Goal: Transaction & Acquisition: Purchase product/service

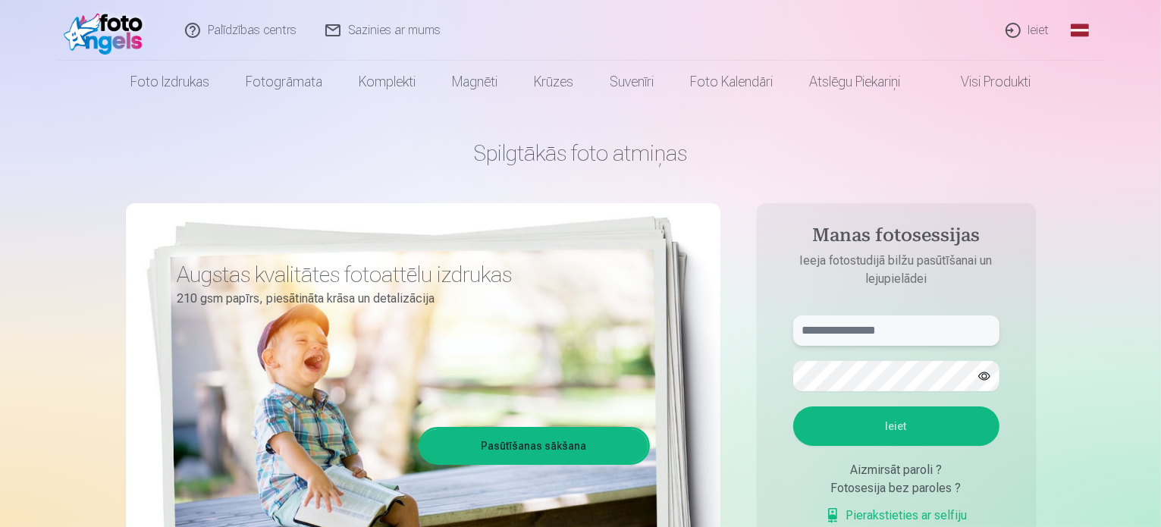
click at [825, 327] on input "text" at bounding box center [896, 330] width 206 height 30
click at [867, 430] on button "Ieiet" at bounding box center [896, 425] width 206 height 39
click at [981, 376] on button "button" at bounding box center [984, 376] width 29 height 29
click at [880, 327] on input "******" at bounding box center [896, 330] width 206 height 30
type input "**********"
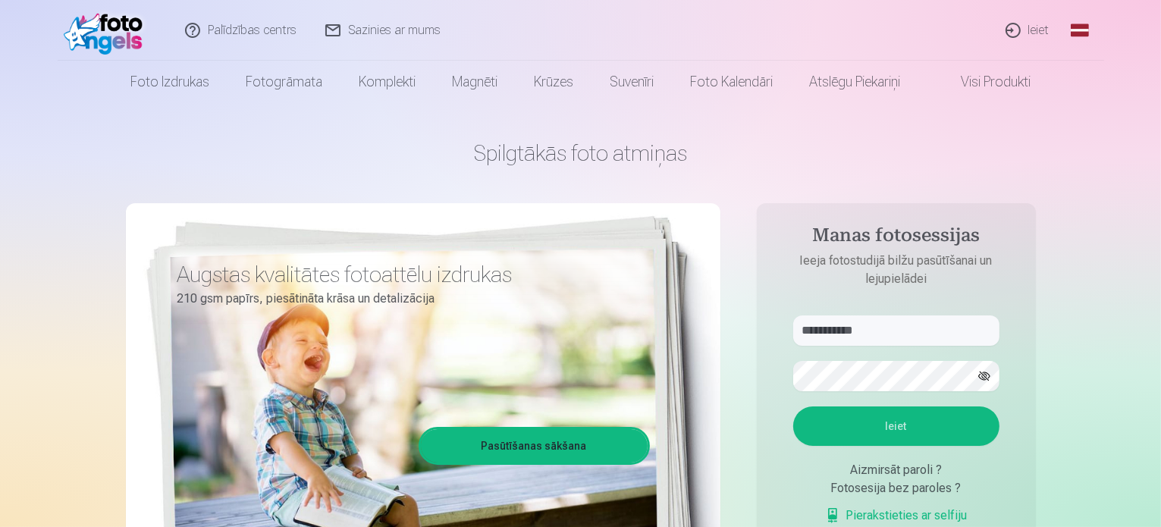
click at [861, 421] on button "Ieiet" at bounding box center [896, 425] width 206 height 39
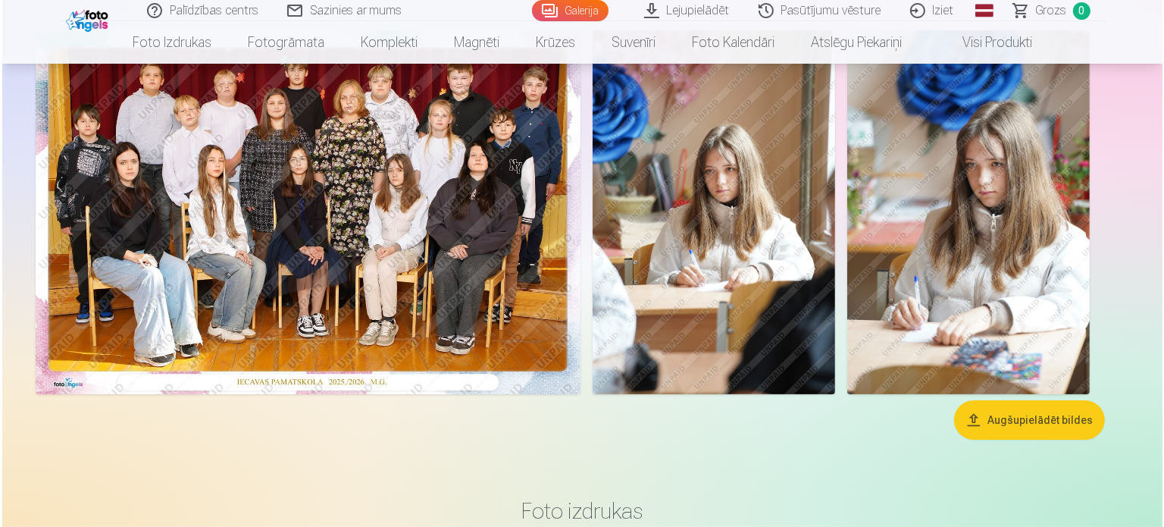
scroll to position [138, 0]
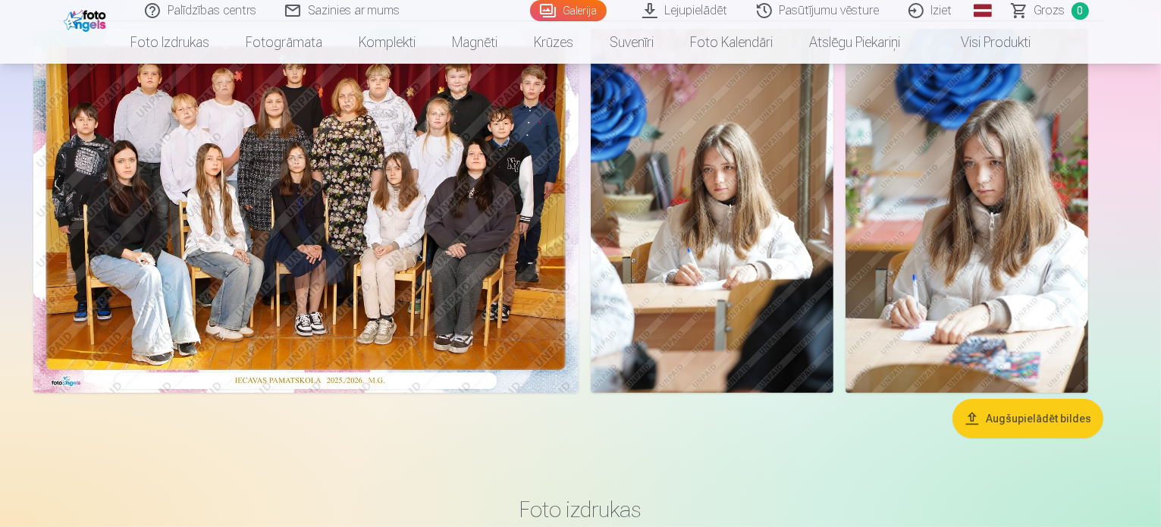
click at [560, 324] on img at bounding box center [305, 211] width 545 height 364
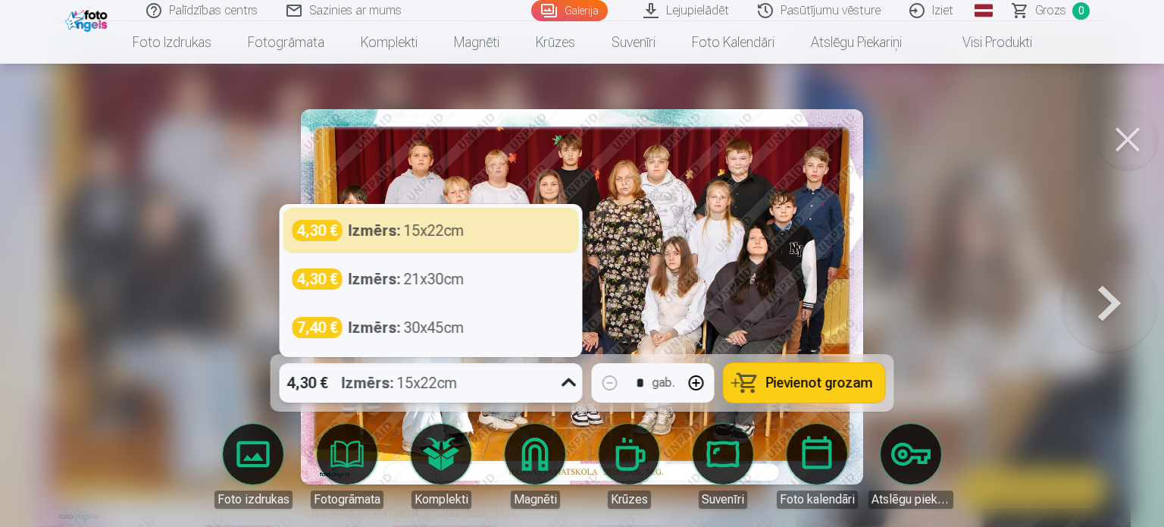
click at [566, 383] on icon at bounding box center [569, 382] width 14 height 8
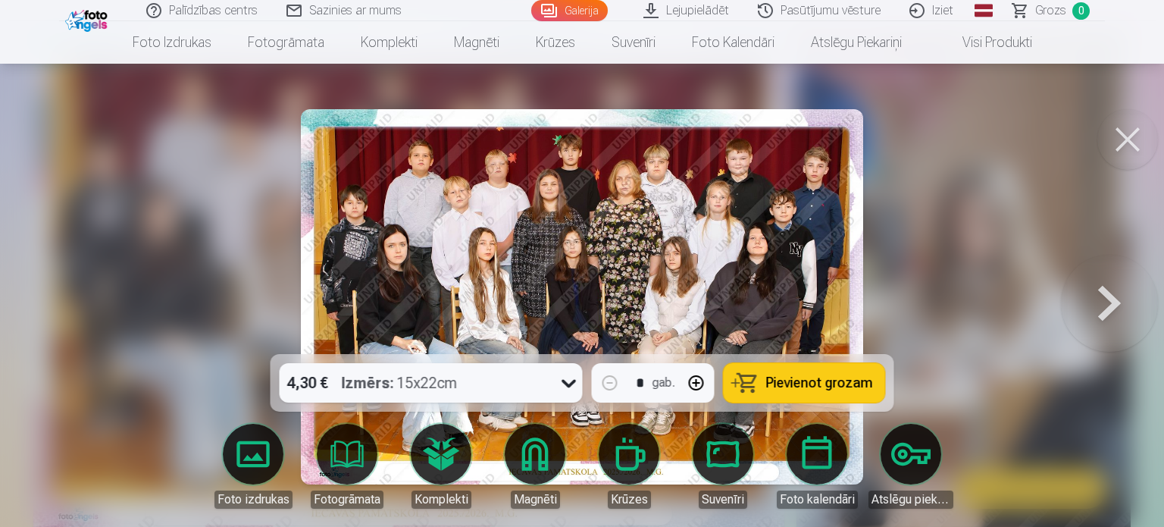
click at [744, 232] on img at bounding box center [582, 296] width 562 height 375
click at [680, 313] on img at bounding box center [582, 296] width 562 height 375
click at [525, 227] on img at bounding box center [582, 296] width 562 height 375
click at [459, 215] on img at bounding box center [582, 296] width 562 height 375
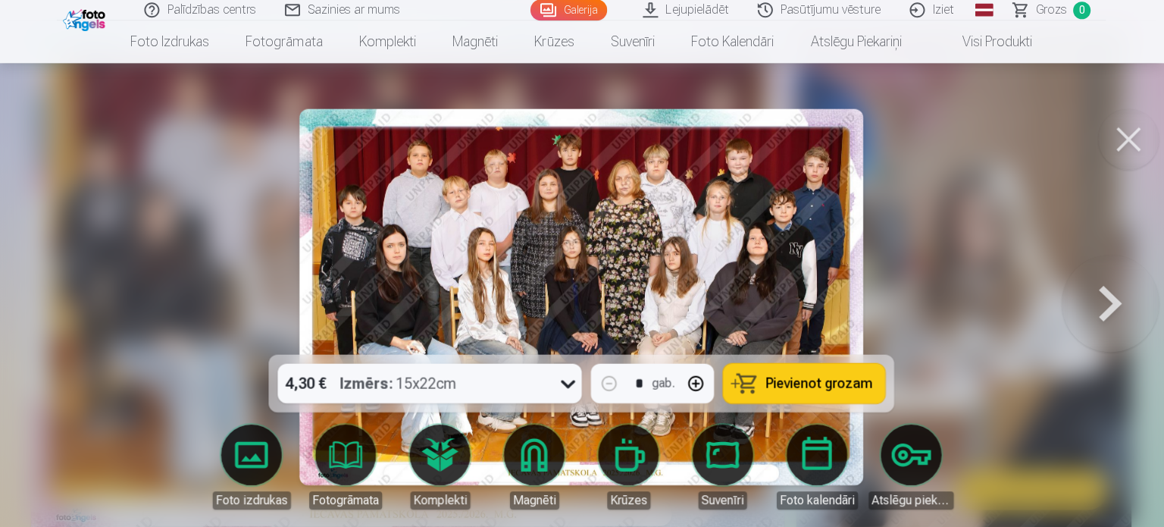
scroll to position [138, 0]
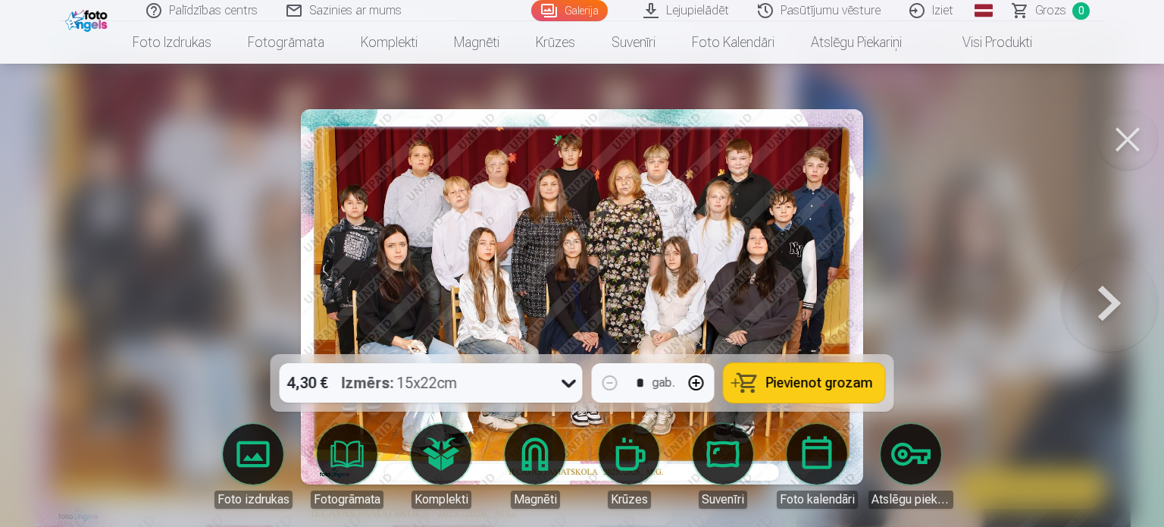
click at [791, 384] on span "Pievienot grozam" at bounding box center [819, 383] width 107 height 14
click at [1111, 302] on button at bounding box center [1109, 297] width 97 height 84
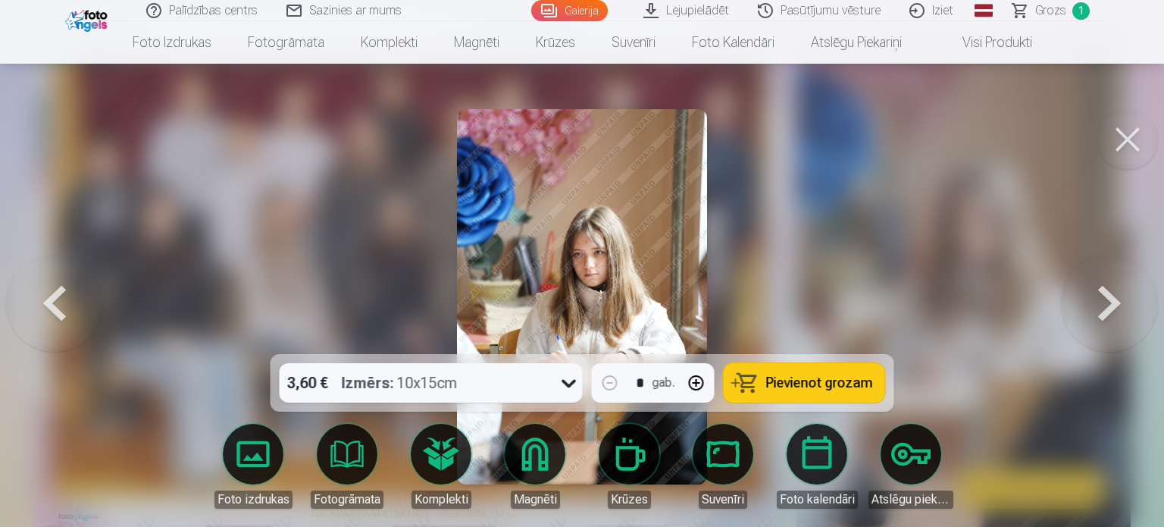
click at [588, 253] on img at bounding box center [582, 296] width 250 height 375
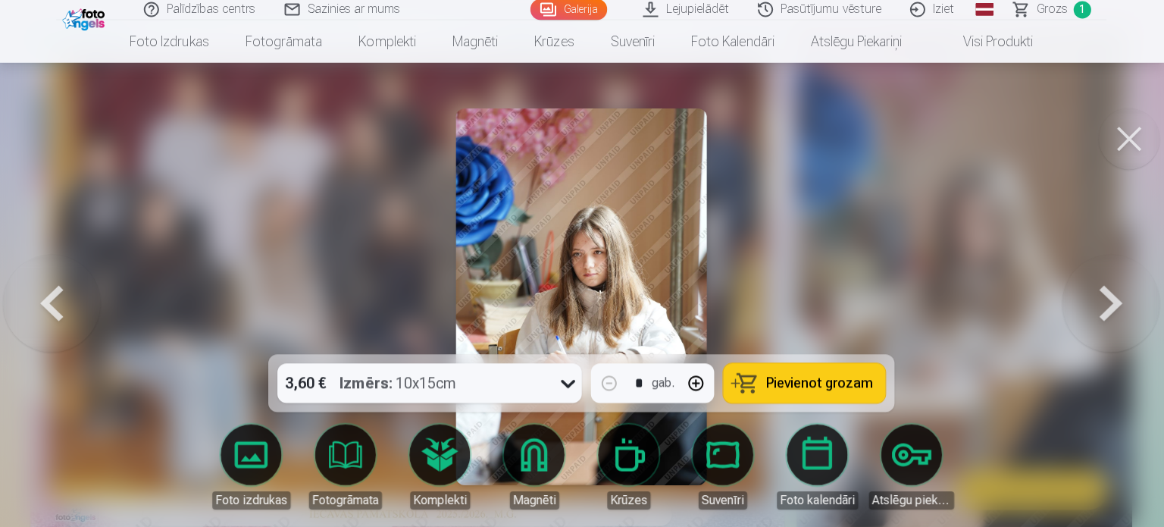
scroll to position [138, 0]
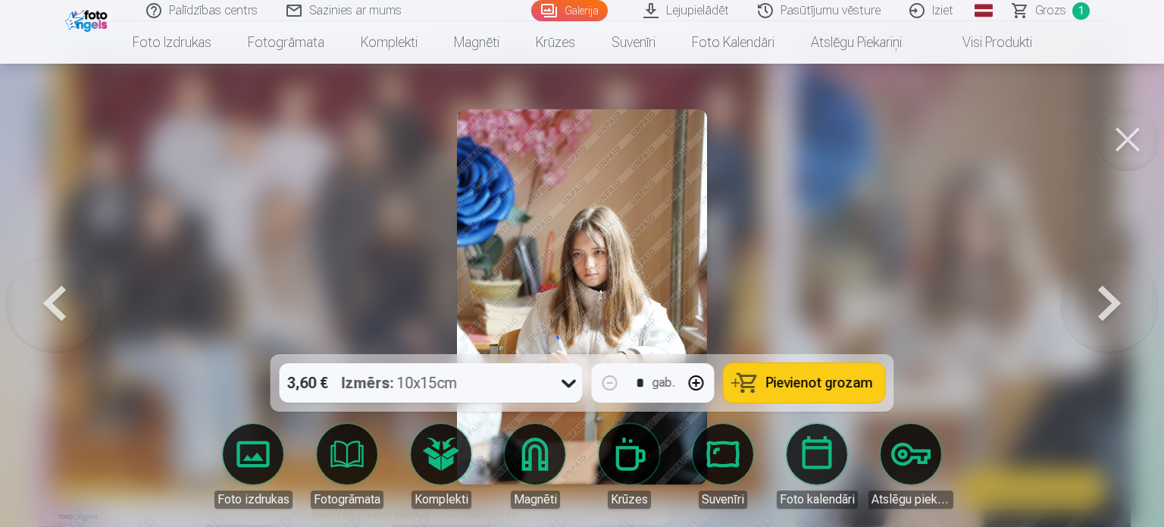
click at [1097, 296] on button at bounding box center [1109, 297] width 97 height 84
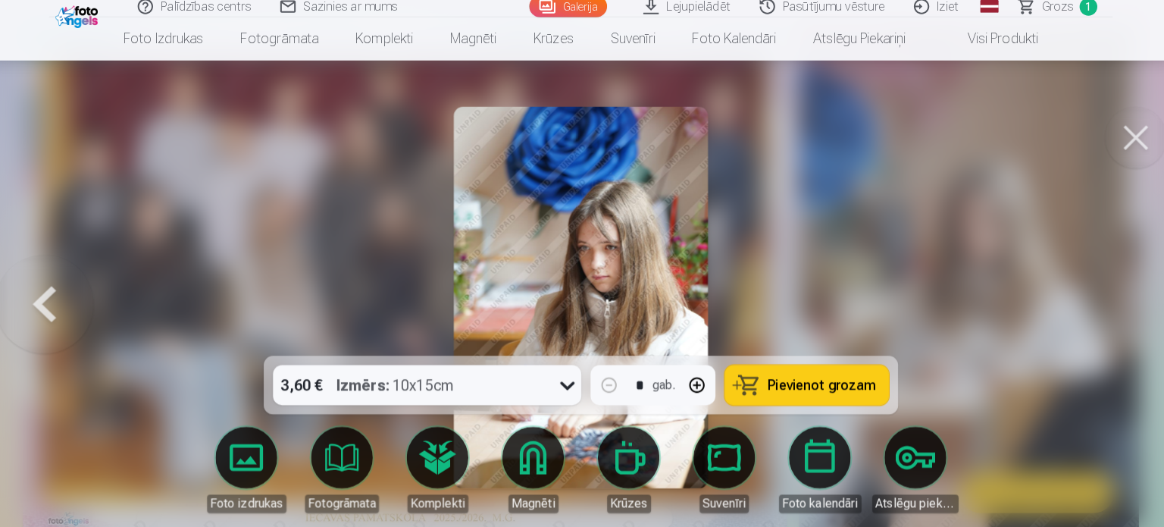
scroll to position [138, 0]
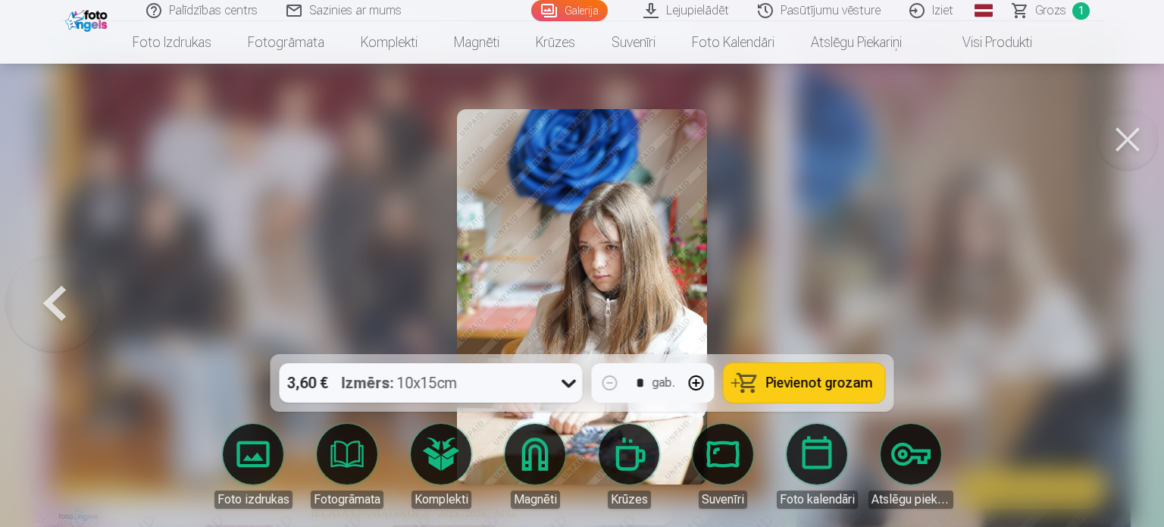
click at [67, 304] on button at bounding box center [54, 297] width 97 height 84
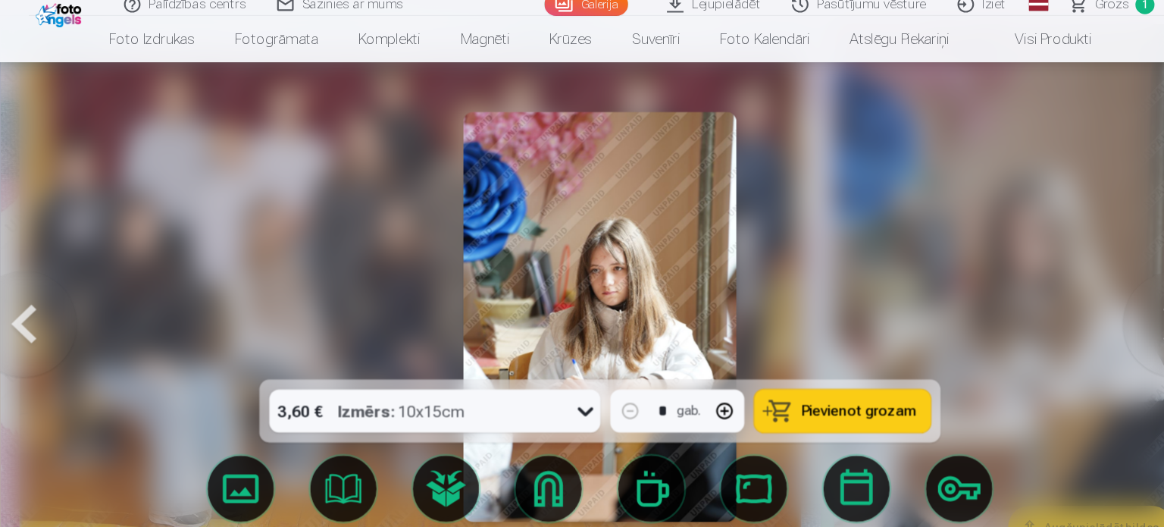
scroll to position [138, 0]
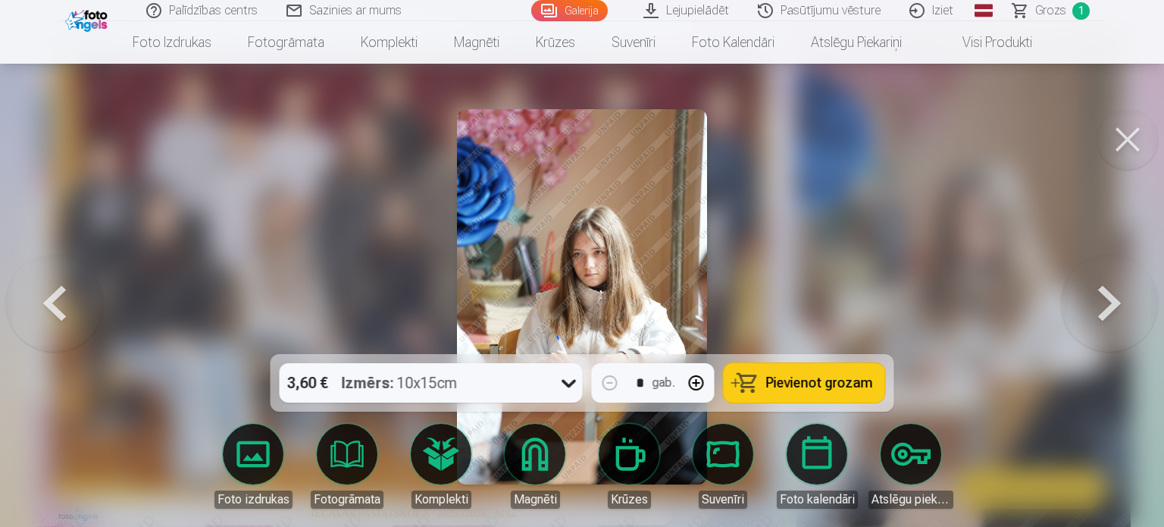
click at [1105, 305] on button at bounding box center [1109, 297] width 97 height 84
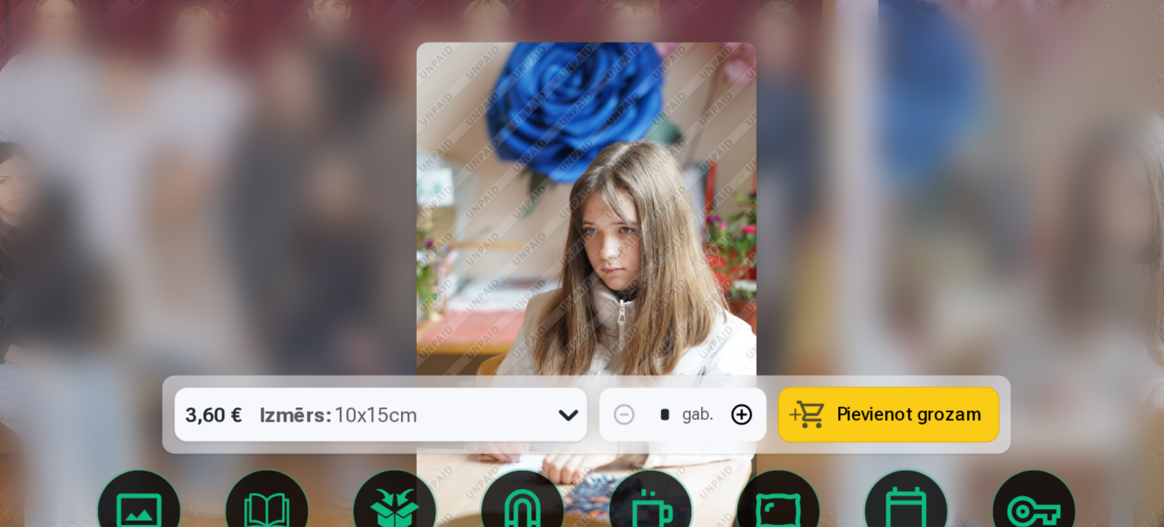
scroll to position [138, 0]
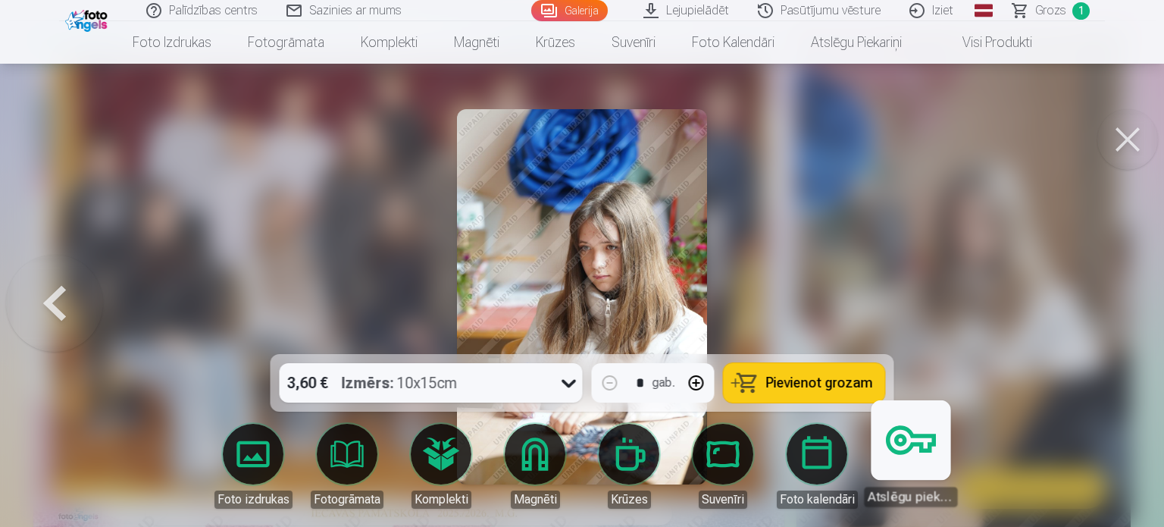
click at [907, 454] on link "Atslēgu piekariņi" at bounding box center [910, 459] width 93 height 93
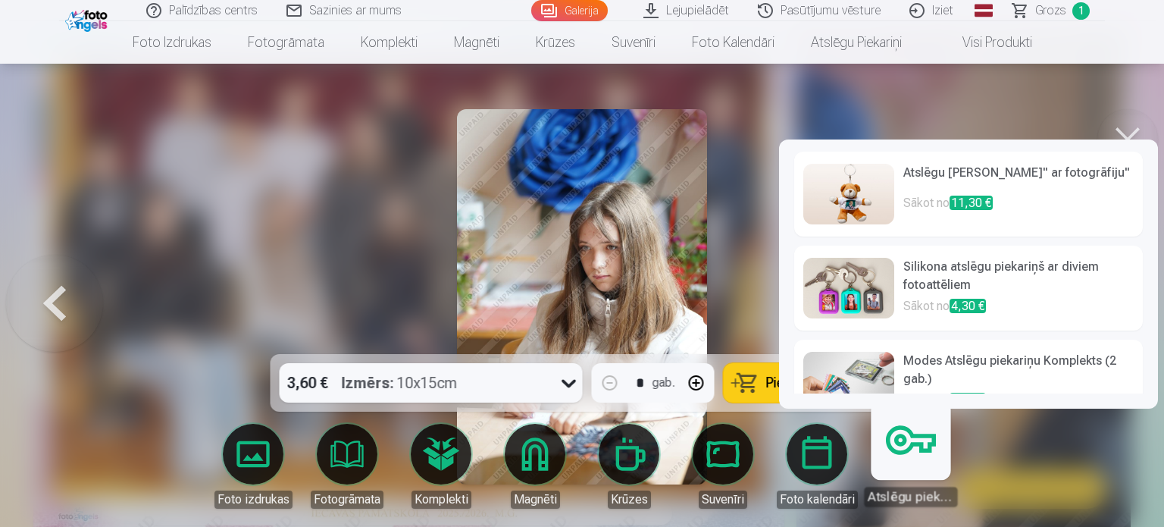
click at [820, 287] on img at bounding box center [849, 288] width 91 height 61
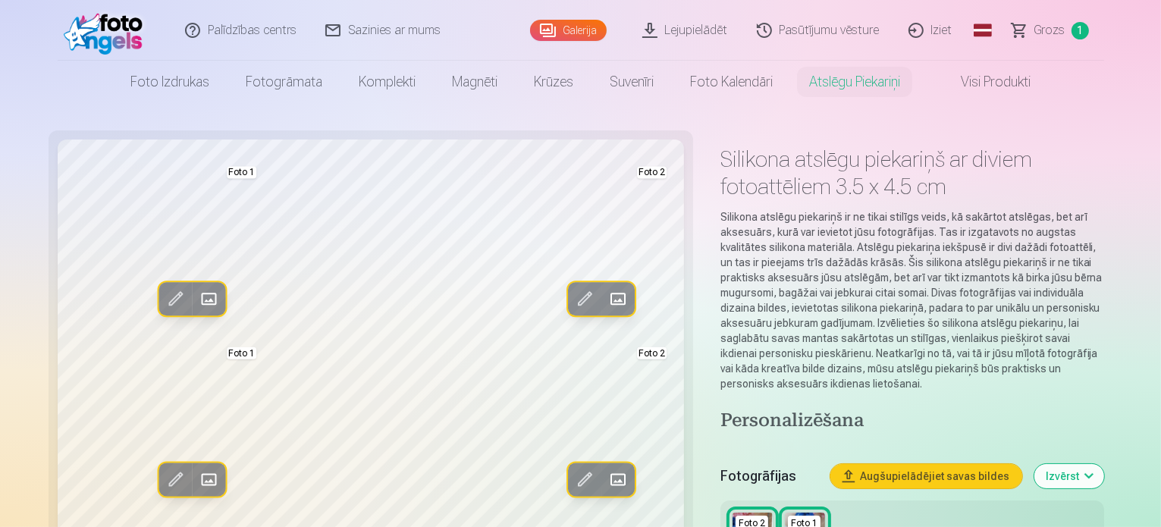
click at [1045, 30] on span "Grozs" at bounding box center [1049, 30] width 31 height 18
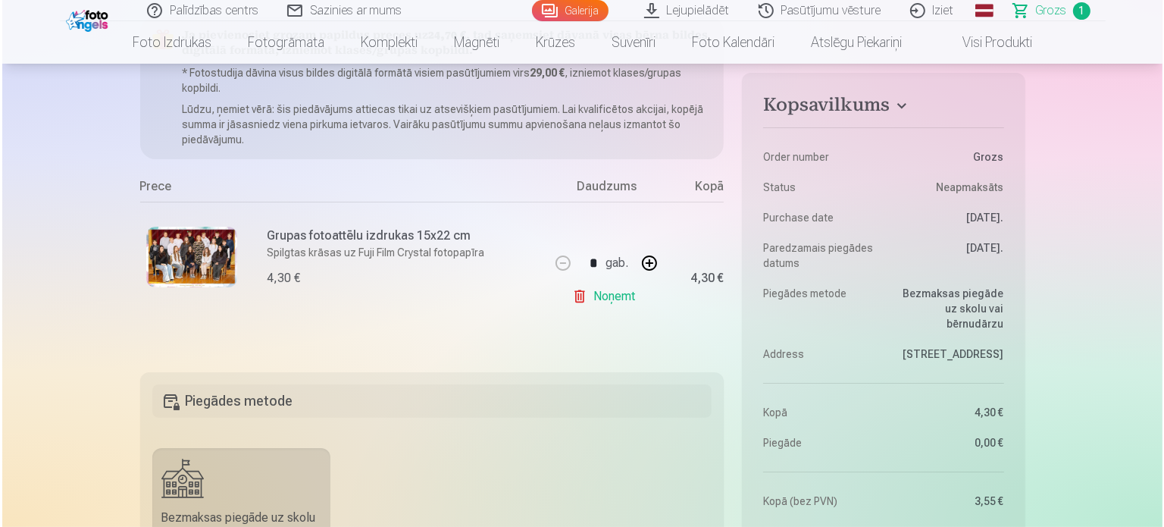
scroll to position [187, 0]
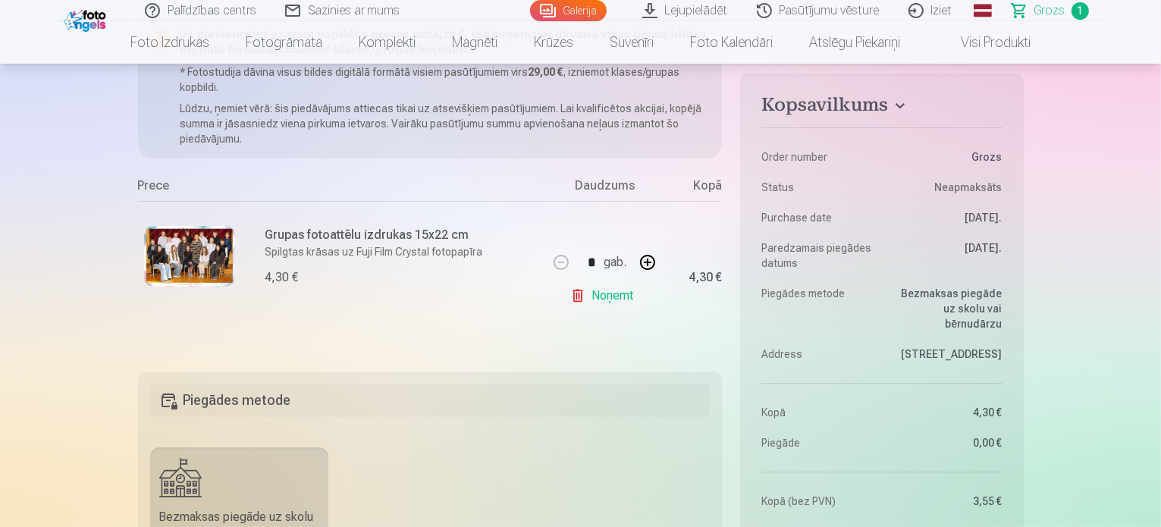
click at [195, 248] on img at bounding box center [189, 256] width 91 height 61
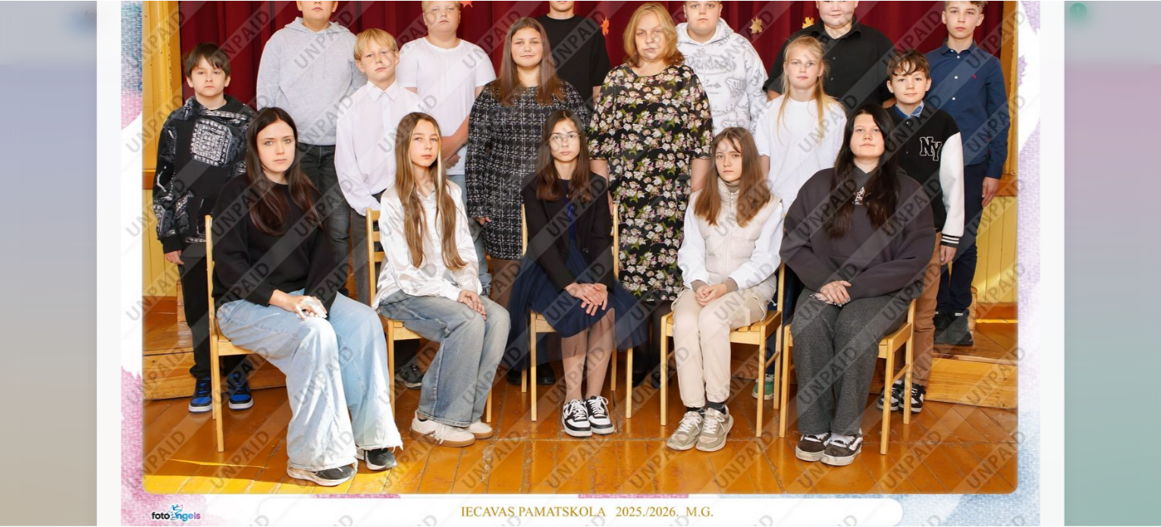
scroll to position [0, 0]
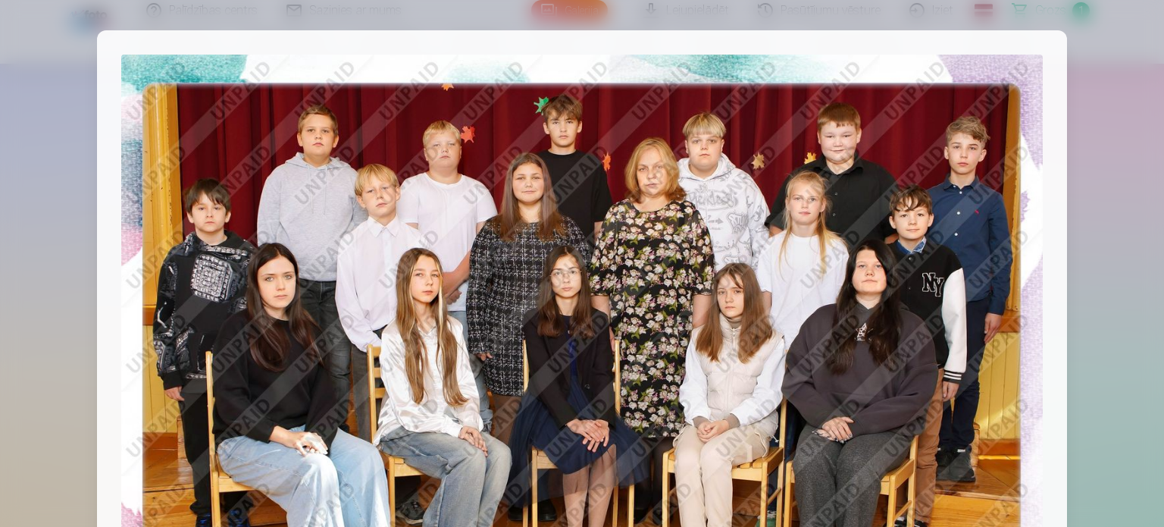
click at [1081, 136] on div at bounding box center [582, 263] width 1164 height 527
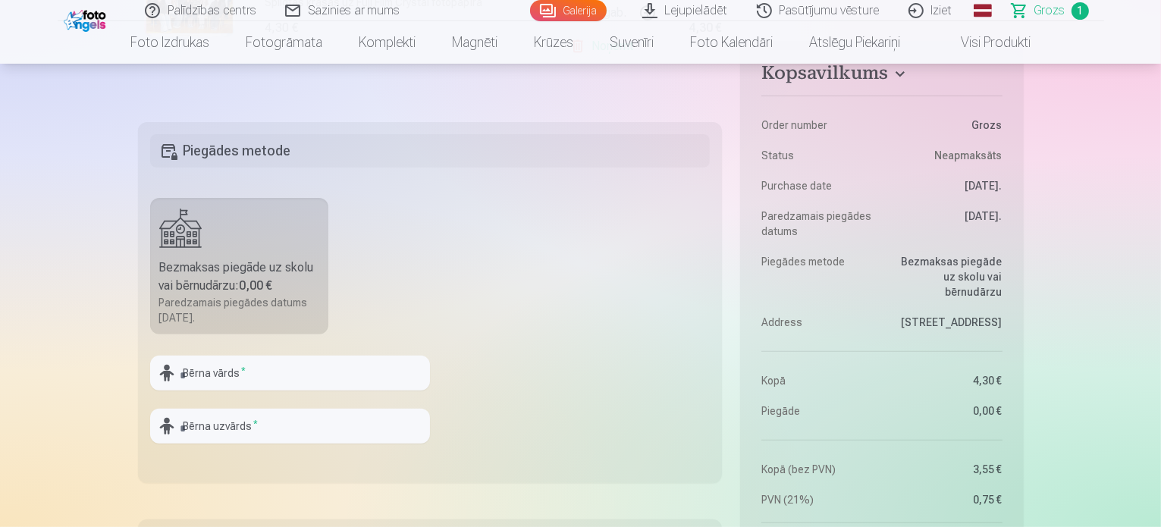
scroll to position [437, 0]
click at [273, 371] on input "text" at bounding box center [290, 373] width 280 height 35
type input "*****"
click at [278, 425] on input "text" at bounding box center [290, 426] width 280 height 35
type input "********"
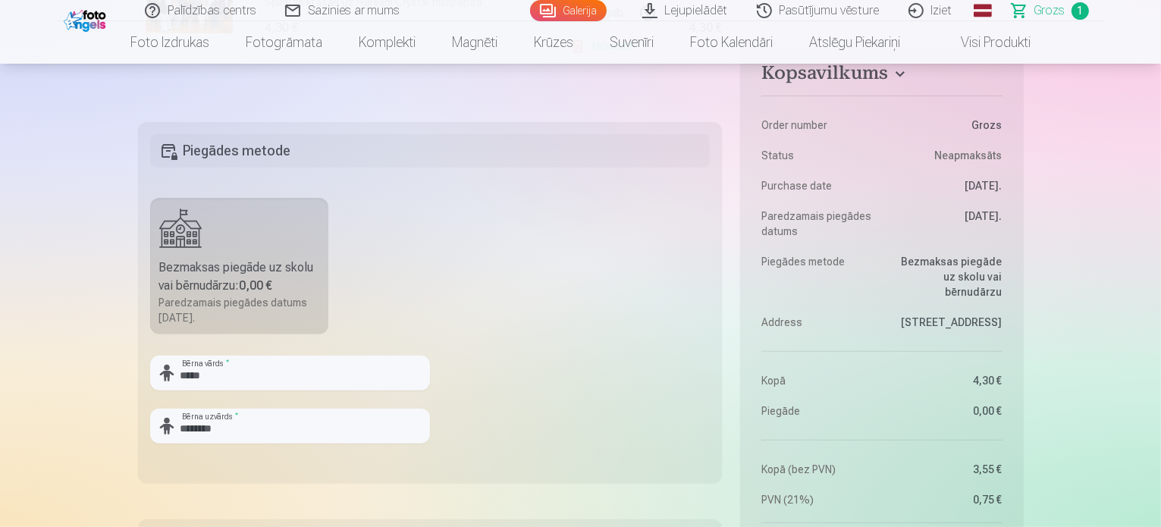
click at [443, 453] on fieldset "Piegādes metode Bezmaksas piegāde uz skolu vai bērnudārzu : 0,00 € Paredzamais …" at bounding box center [430, 302] width 584 height 361
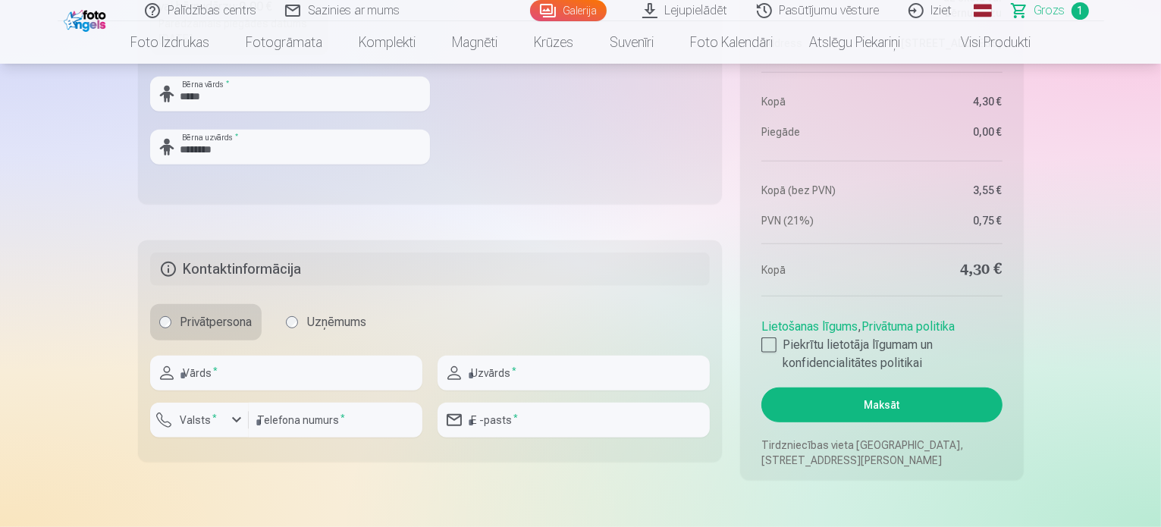
scroll to position [718, 0]
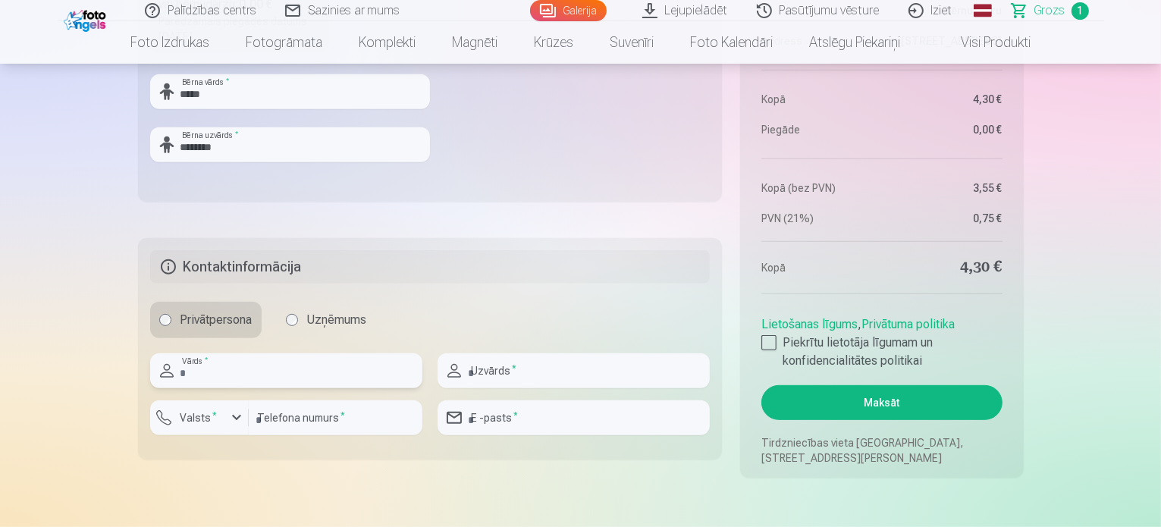
click at [329, 381] on input "text" at bounding box center [286, 370] width 272 height 35
type input "*****"
type input "********"
type input "**********"
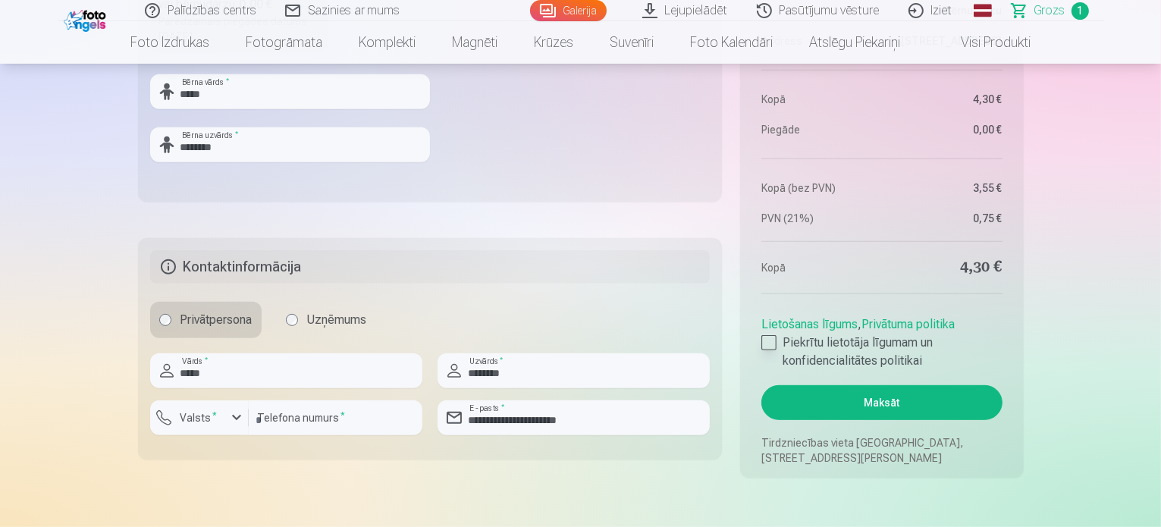
click at [771, 343] on div at bounding box center [768, 342] width 15 height 15
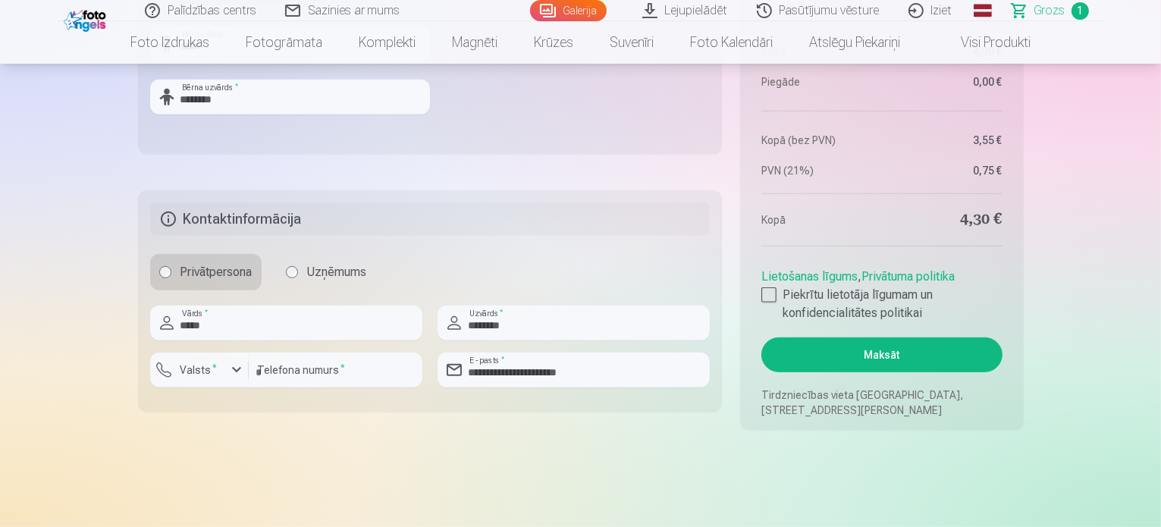
scroll to position [767, 0]
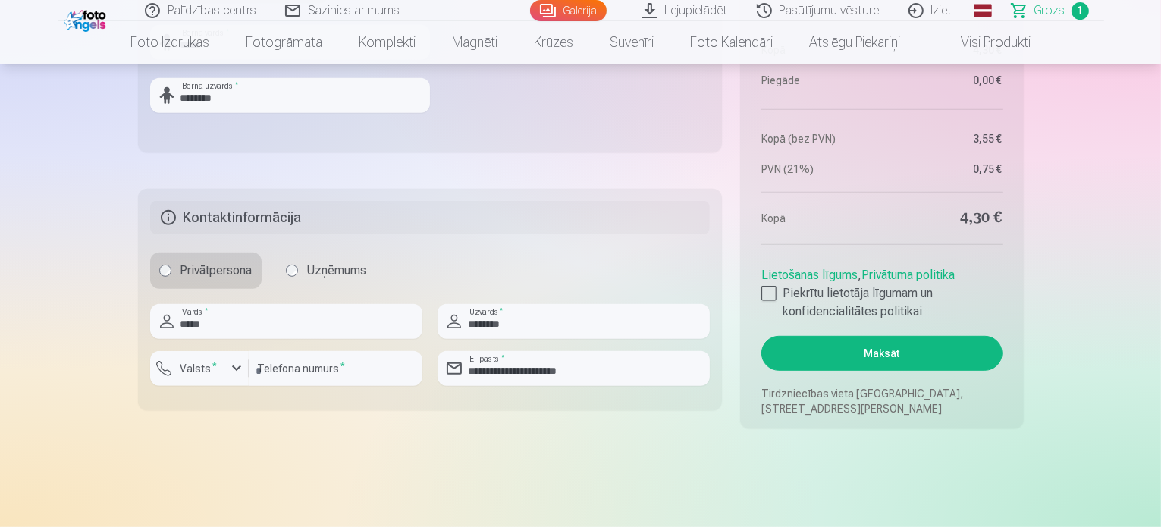
click at [861, 355] on button "Maksāt" at bounding box center [881, 353] width 240 height 35
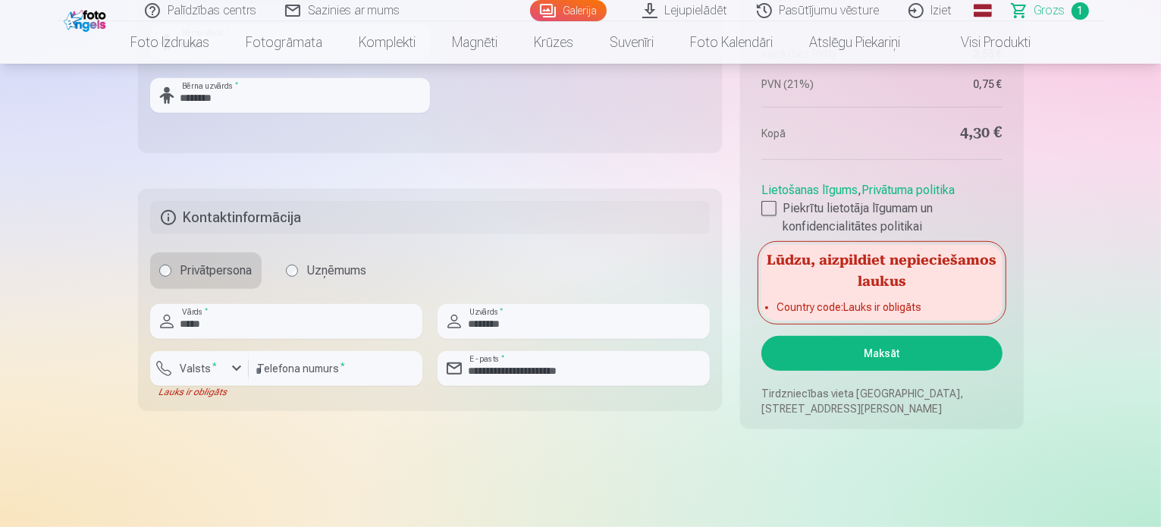
click at [1013, 303] on aside "Kopsavilkums Order number Grozs Status Neapmaksāts Purchase date [DATE]. Paredz…" at bounding box center [881, 27] width 283 height 803
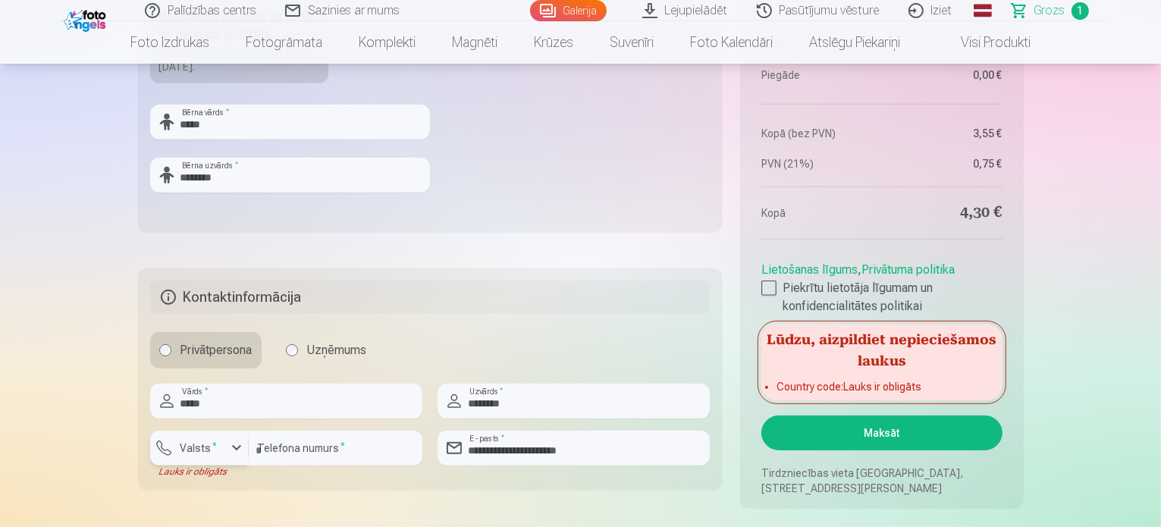
click at [215, 449] on label "Valsts *" at bounding box center [198, 447] width 49 height 15
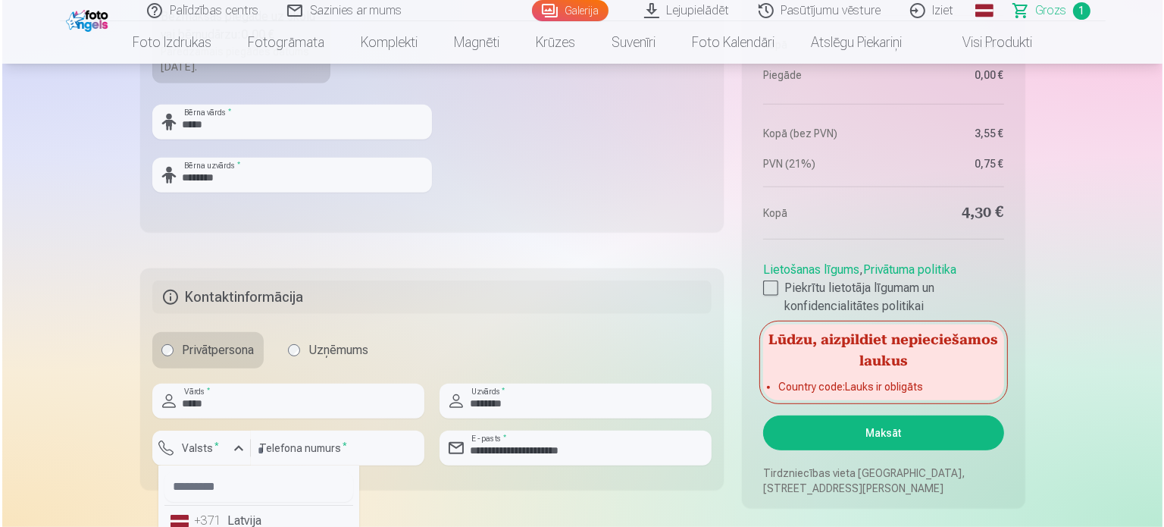
scroll to position [697, 0]
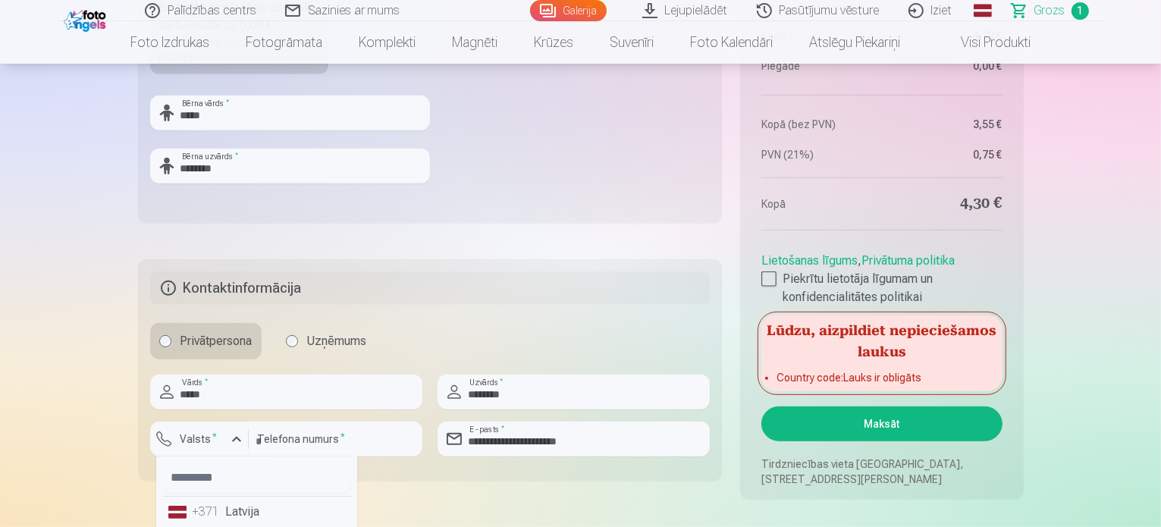
click at [224, 521] on li "+371 Latvija" at bounding box center [256, 512] width 189 height 30
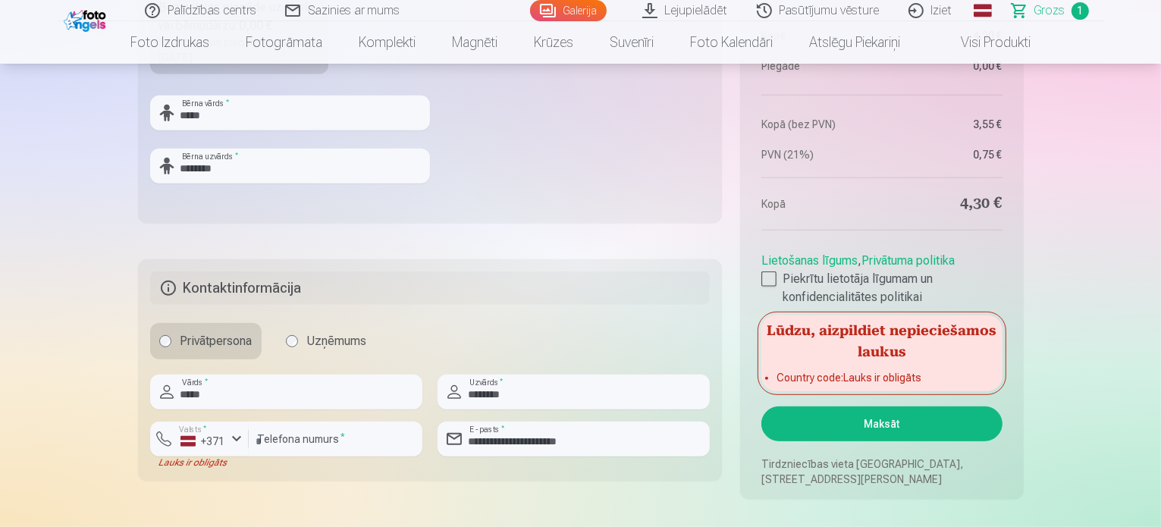
click at [837, 420] on button "Maksāt" at bounding box center [881, 423] width 240 height 35
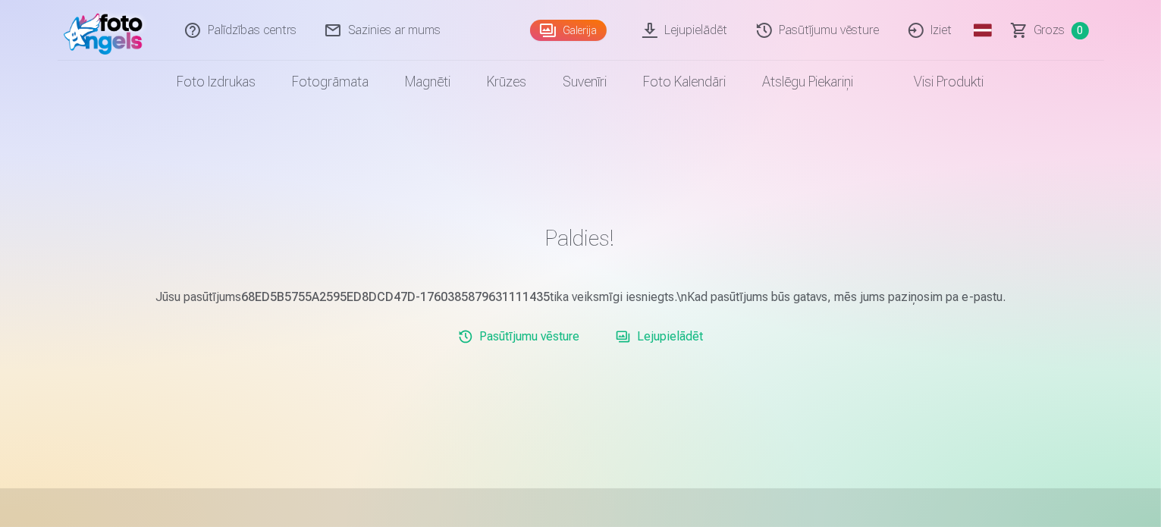
click at [940, 30] on link "Iziet" at bounding box center [931, 30] width 73 height 61
